Goal: Find specific page/section: Find specific page/section

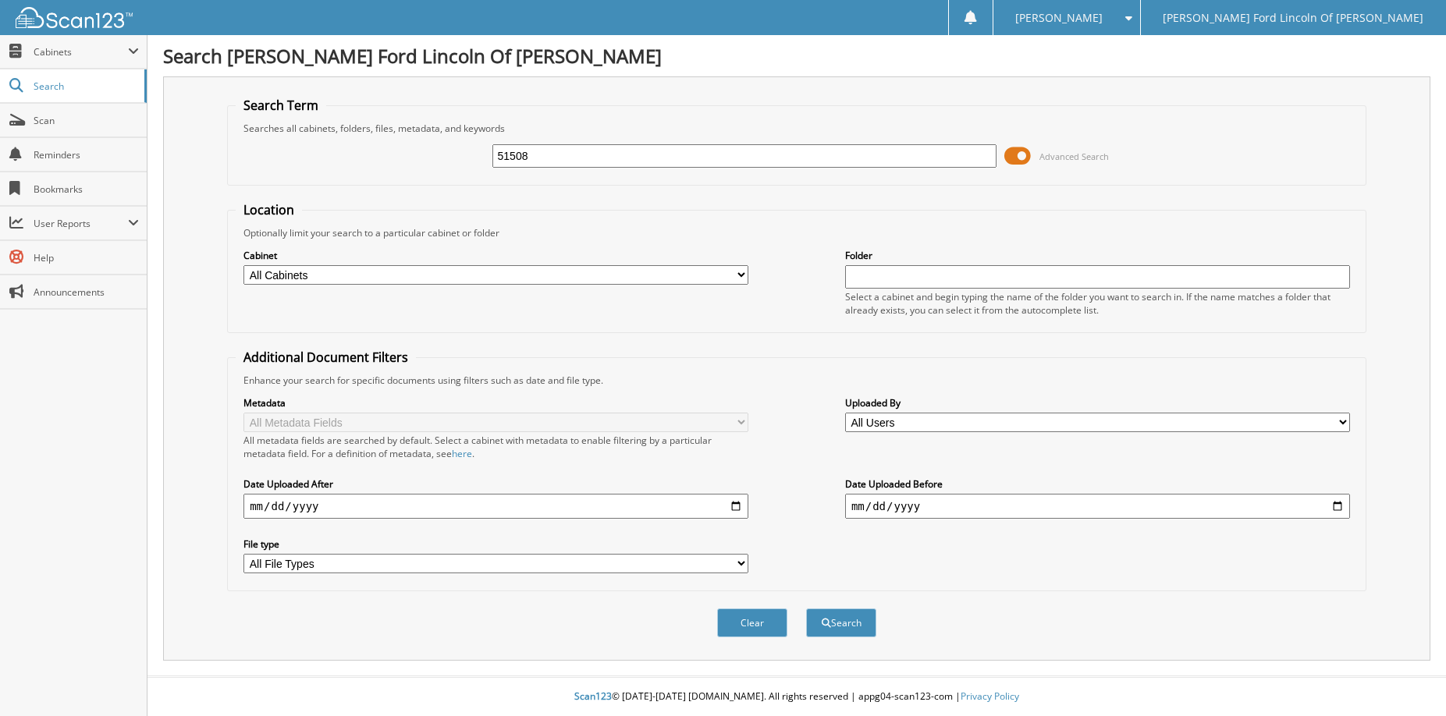
type input "51508"
click at [806, 609] on button "Search" at bounding box center [841, 623] width 70 height 29
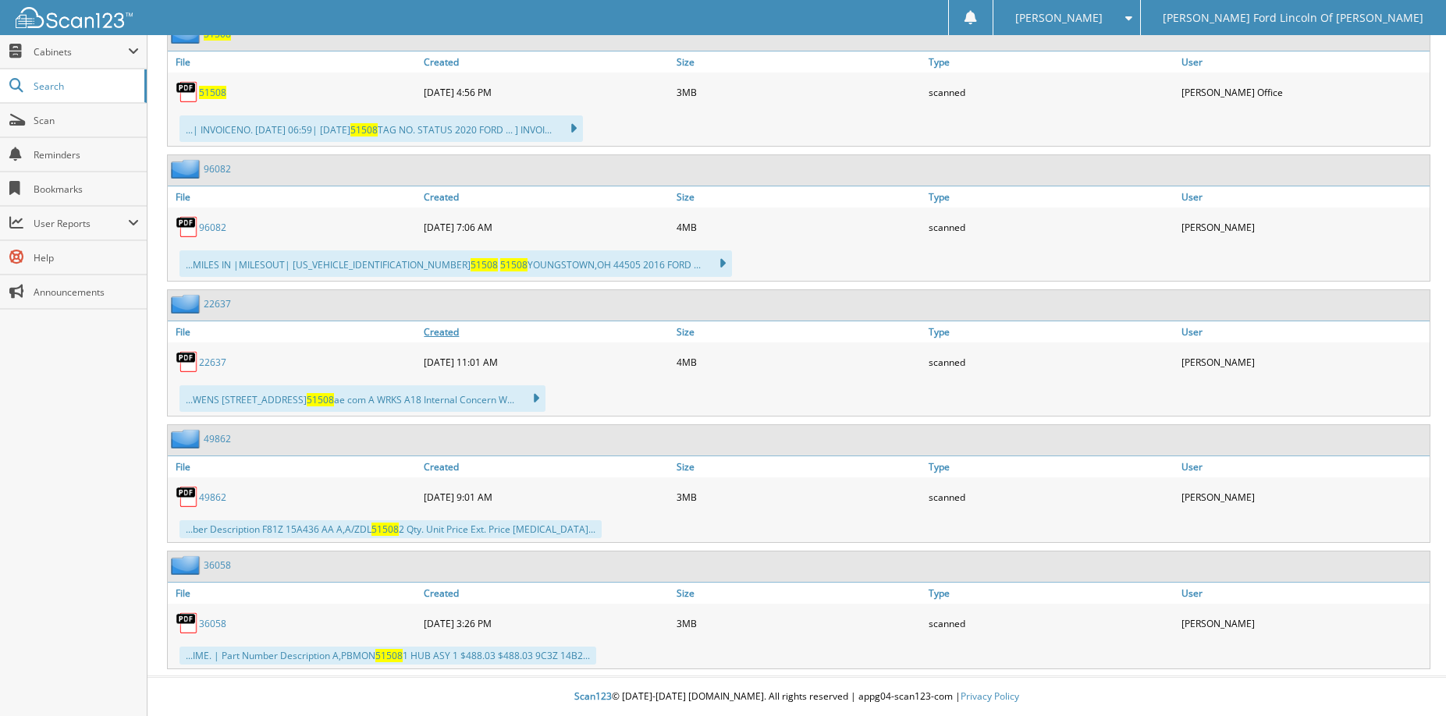
scroll to position [83, 0]
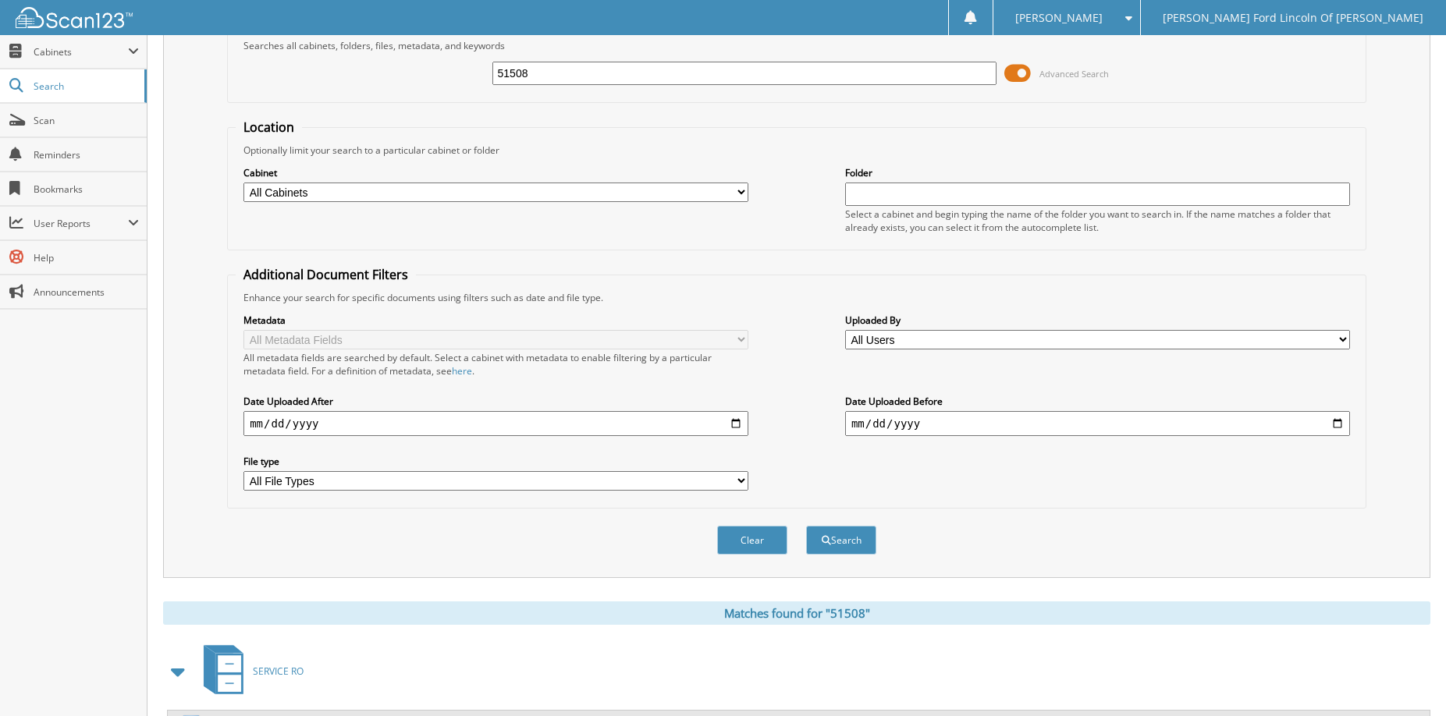
drag, startPoint x: 555, startPoint y: 82, endPoint x: 489, endPoint y: 77, distance: 65.7
click at [492, 77] on input "51508" at bounding box center [744, 73] width 505 height 23
type input "022253"
click at [806, 526] on button "Search" at bounding box center [841, 540] width 70 height 29
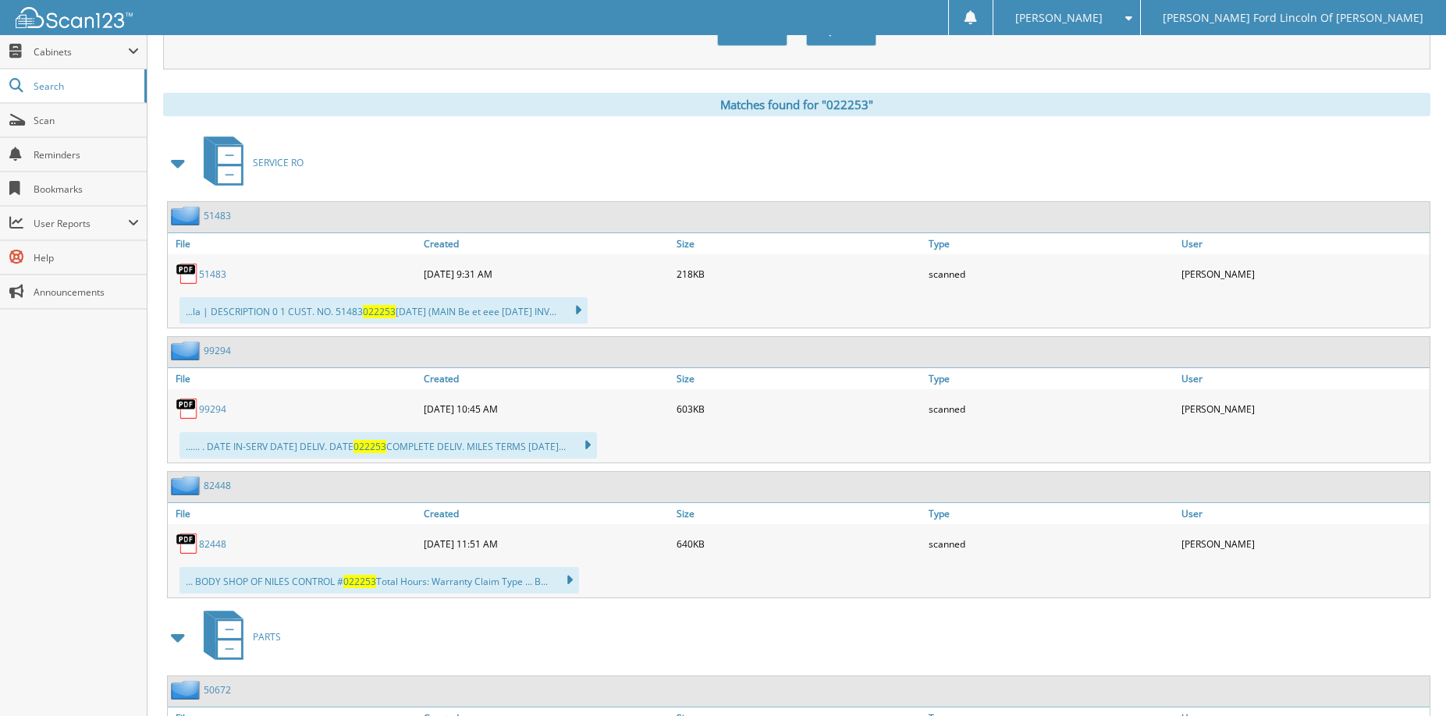
scroll to position [512, 0]
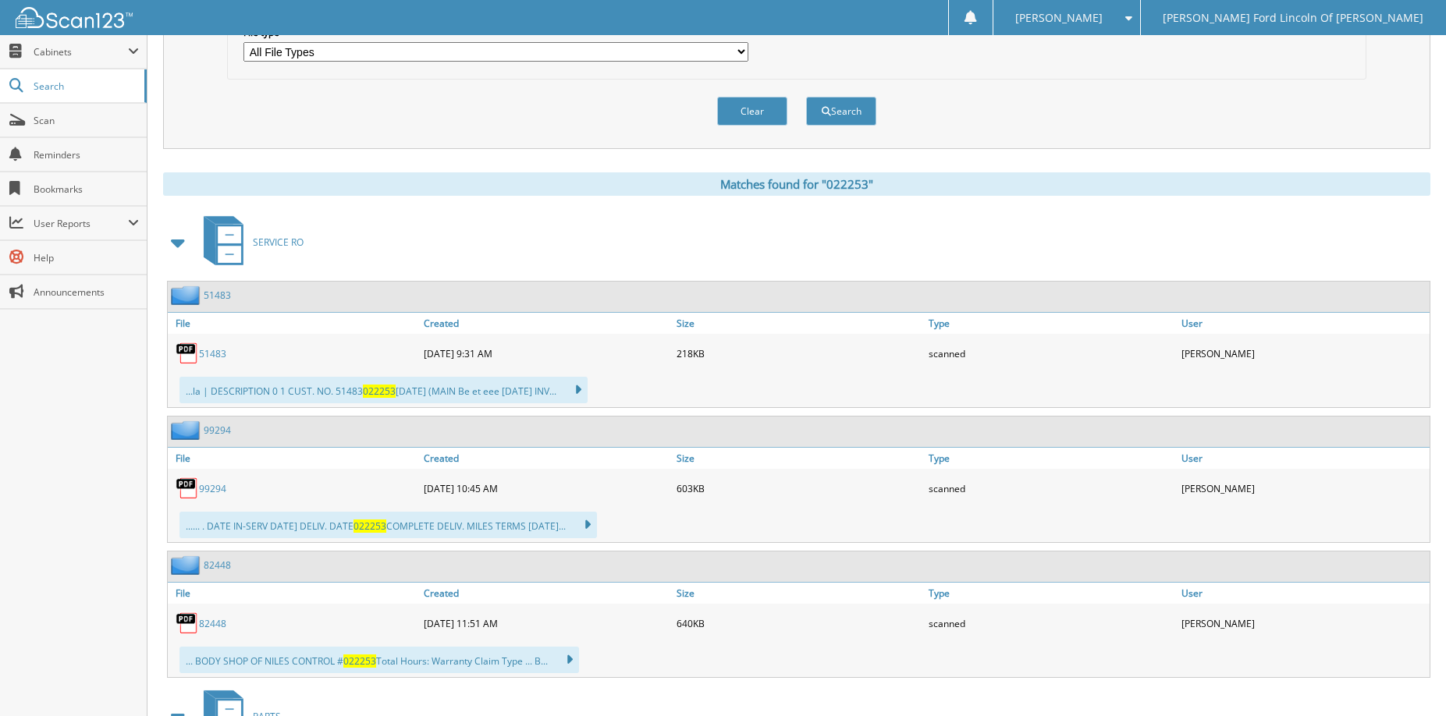
click at [216, 361] on link "51483" at bounding box center [212, 353] width 27 height 13
